Goal: Task Accomplishment & Management: Manage account settings

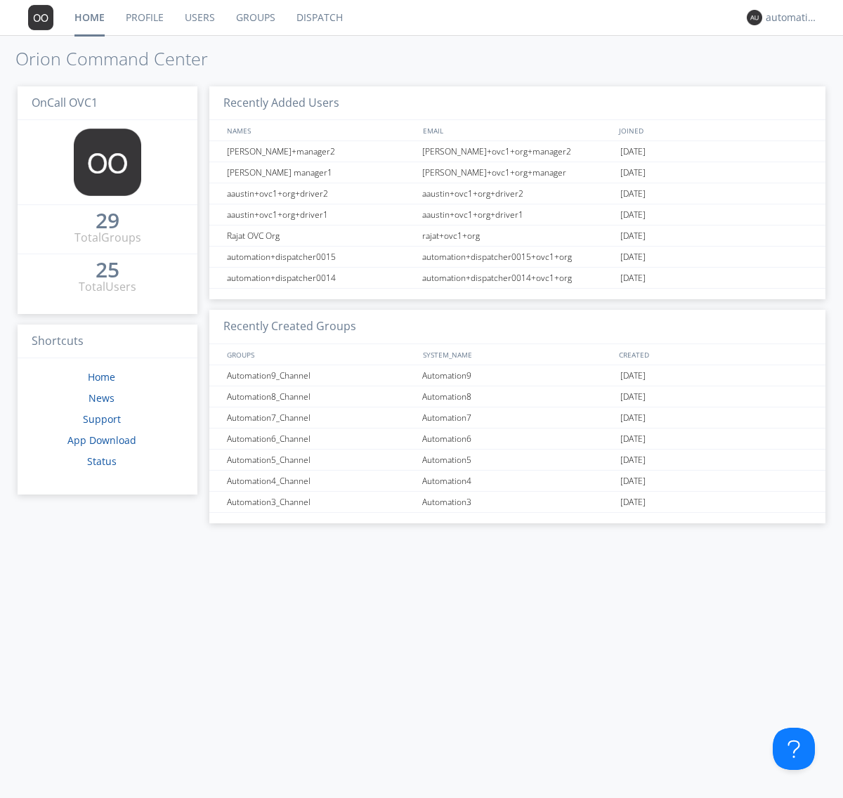
click at [254, 18] on link "Groups" at bounding box center [256, 17] width 60 height 35
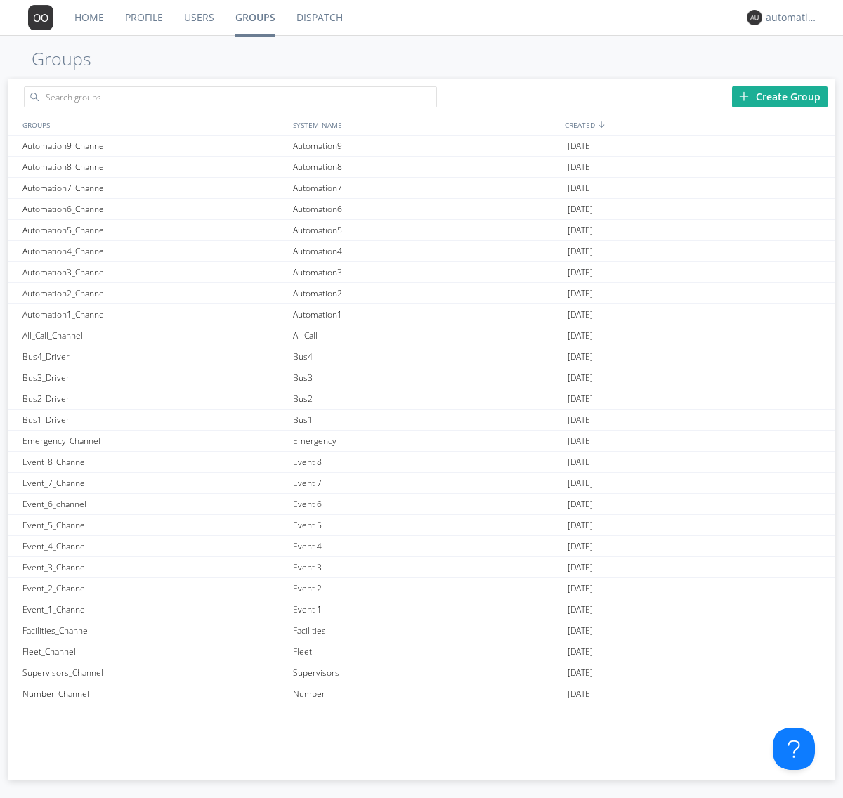
click at [780, 96] on div "Create Group" at bounding box center [780, 96] width 96 height 21
click at [254, 18] on link "Groups" at bounding box center [255, 17] width 61 height 35
type input "New_Channel_1760378880"
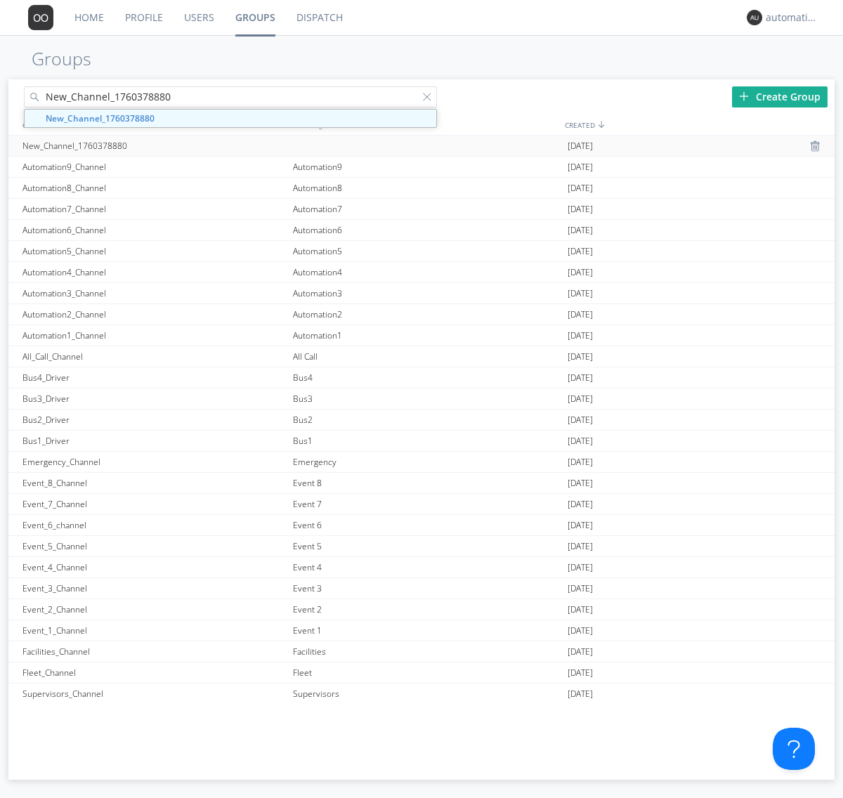
type input "New_Channel_1760378880"
click at [154, 145] on div "New_Channel_1760378880" at bounding box center [154, 146] width 271 height 20
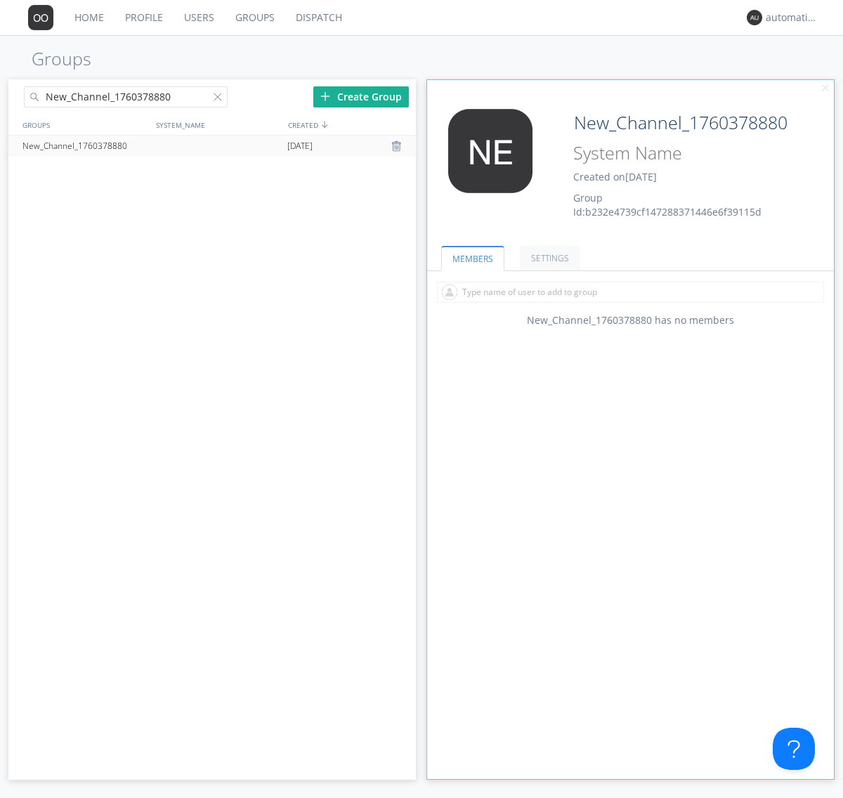
type input "System_Name_1760378880"
click at [220, 99] on div at bounding box center [221, 100] width 14 height 14
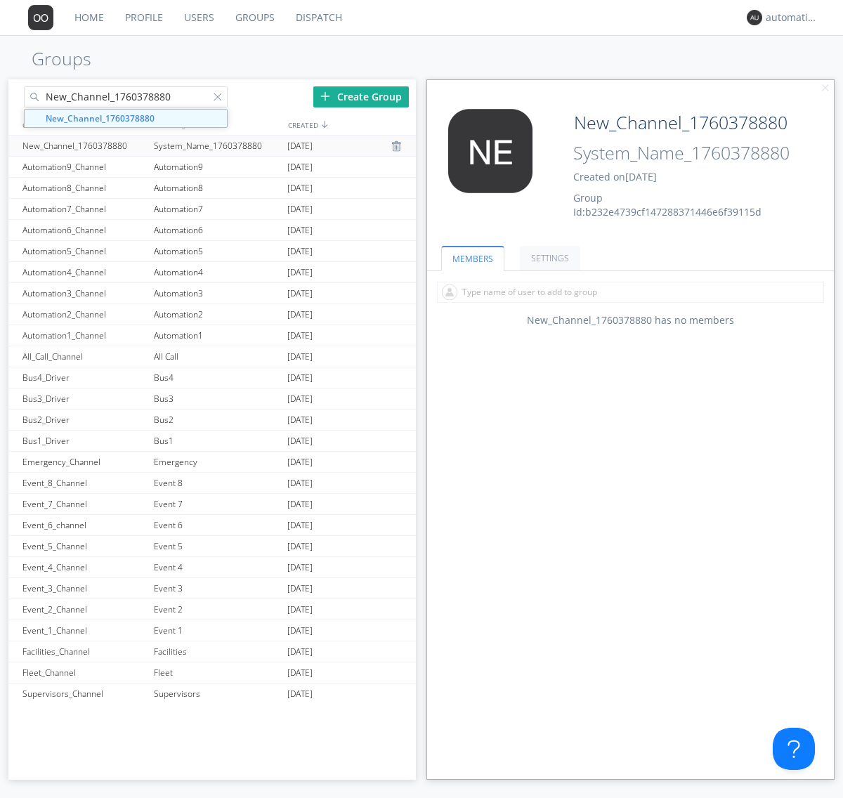
type input "New_Channel_1760378880"
click at [84, 145] on div "New_Channel_1760378880" at bounding box center [84, 146] width 131 height 20
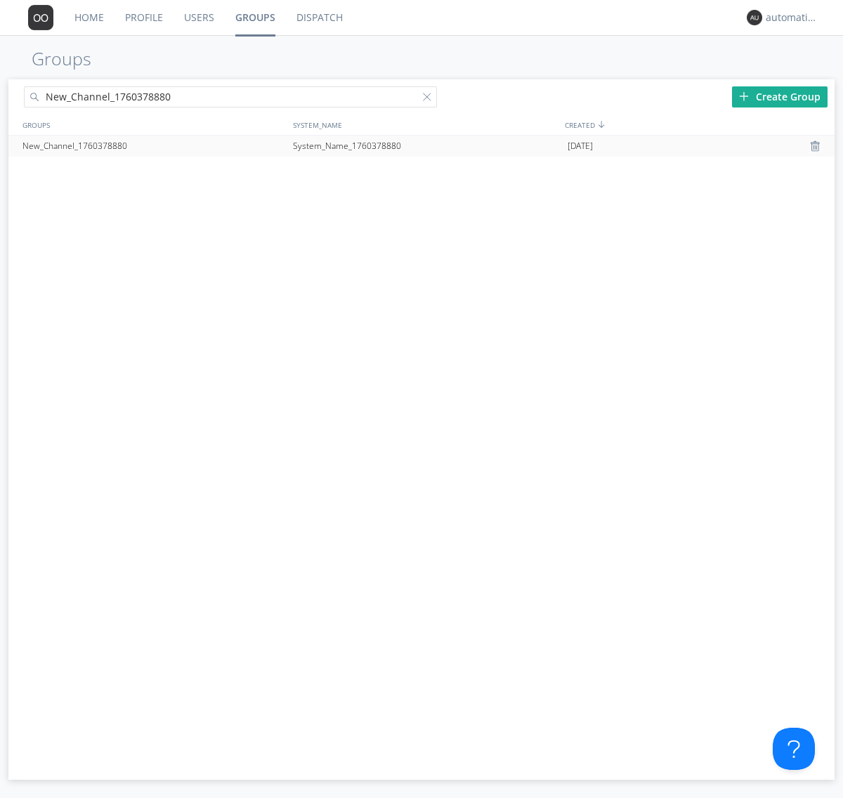
click at [430, 99] on div at bounding box center [430, 100] width 14 height 14
type input "New_Channel_1760378880"
click at [154, 145] on div "New_Channel_1760378880" at bounding box center [154, 146] width 271 height 21
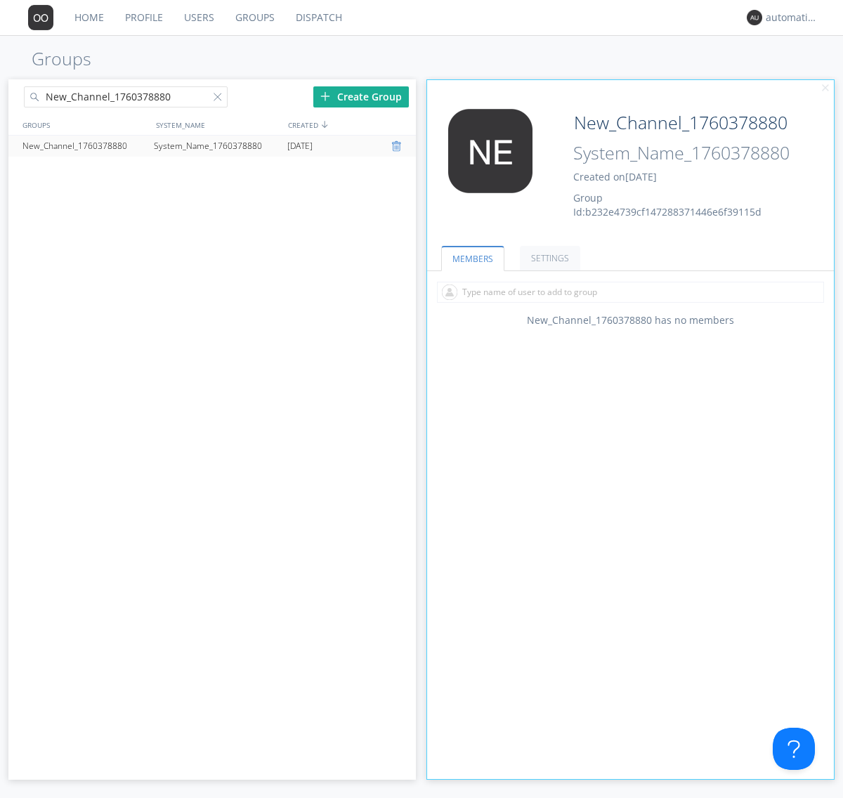
click at [398, 146] on div at bounding box center [398, 146] width 14 height 11
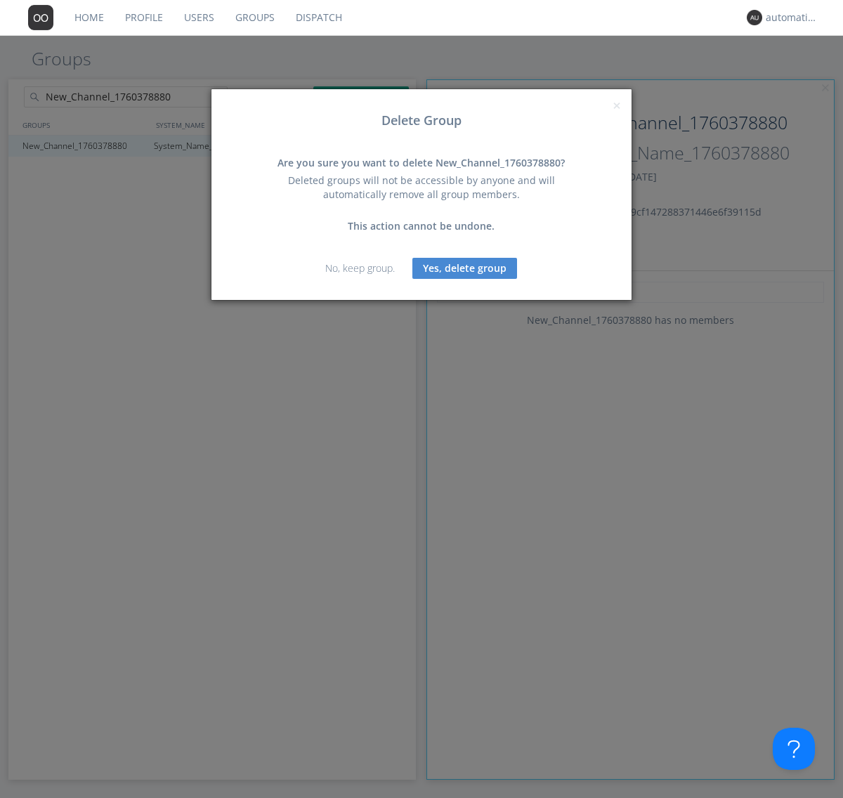
click at [465, 268] on button "Yes, delete group" at bounding box center [465, 268] width 105 height 21
